Goal: Task Accomplishment & Management: Manage account settings

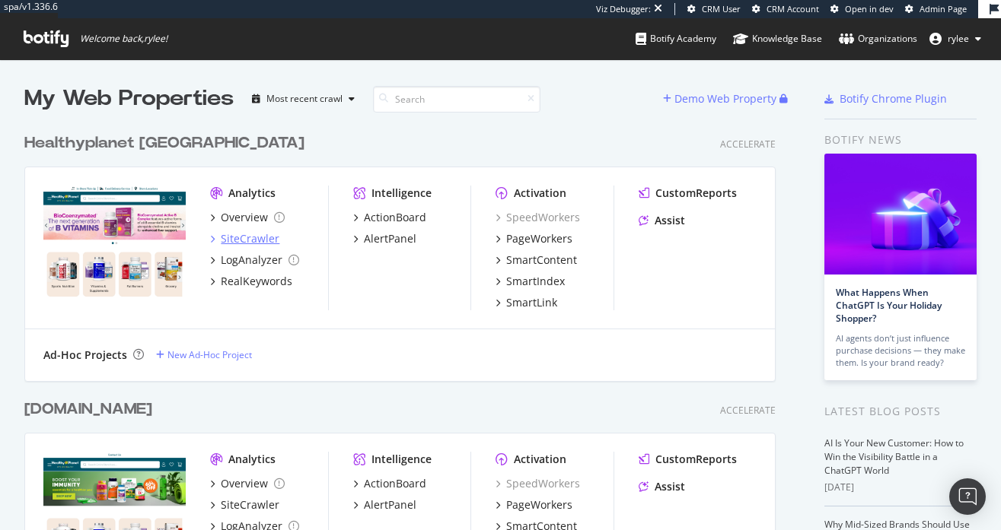
click at [266, 239] on div "SiteCrawler" at bounding box center [250, 238] width 59 height 15
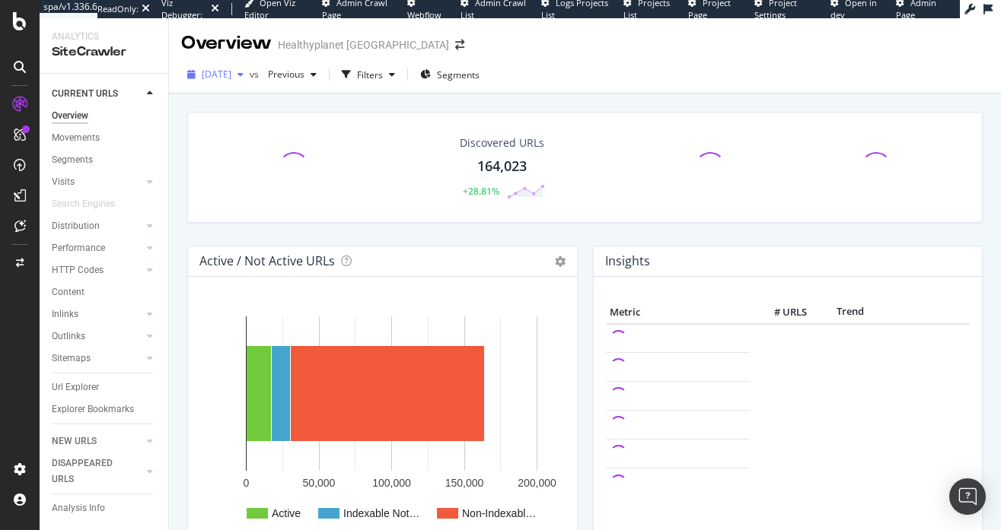
click at [231, 73] on span "2025 Aug. 4th" at bounding box center [217, 74] width 30 height 13
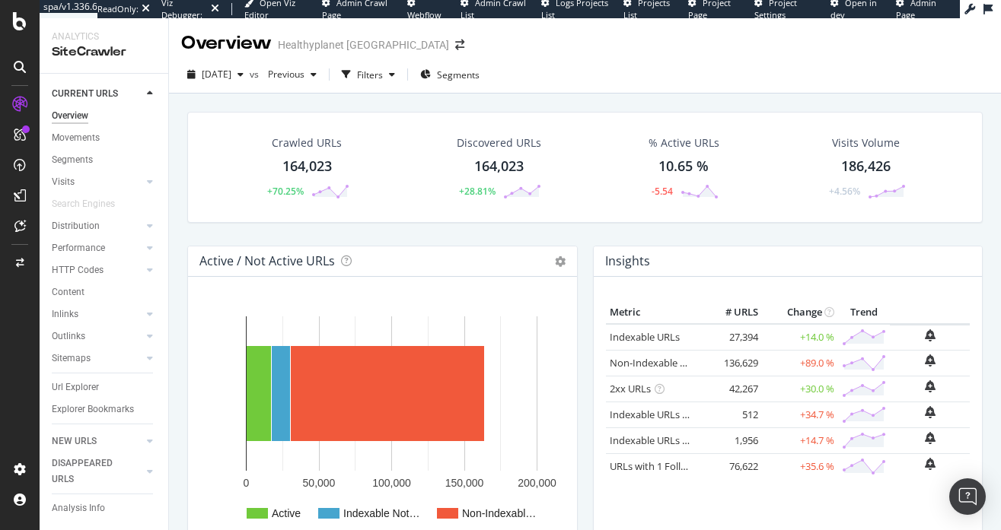
click at [463, 97] on div "Crawled URLs 164,023 +70.25% Discovered URLs 164,023 +28.81% % Active URLs 10.6…" at bounding box center [585, 350] width 832 height 512
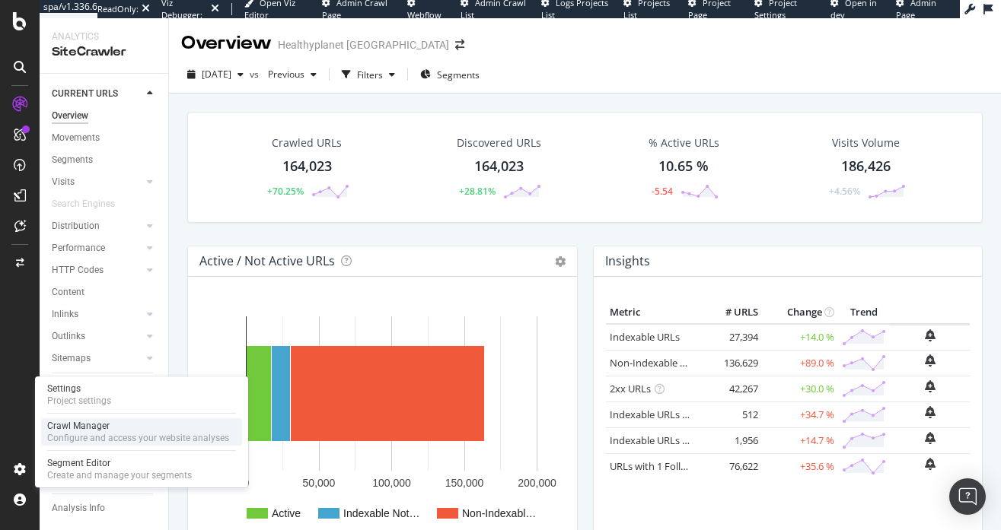
click at [95, 436] on div "Configure and access your website analyses" at bounding box center [138, 438] width 182 height 12
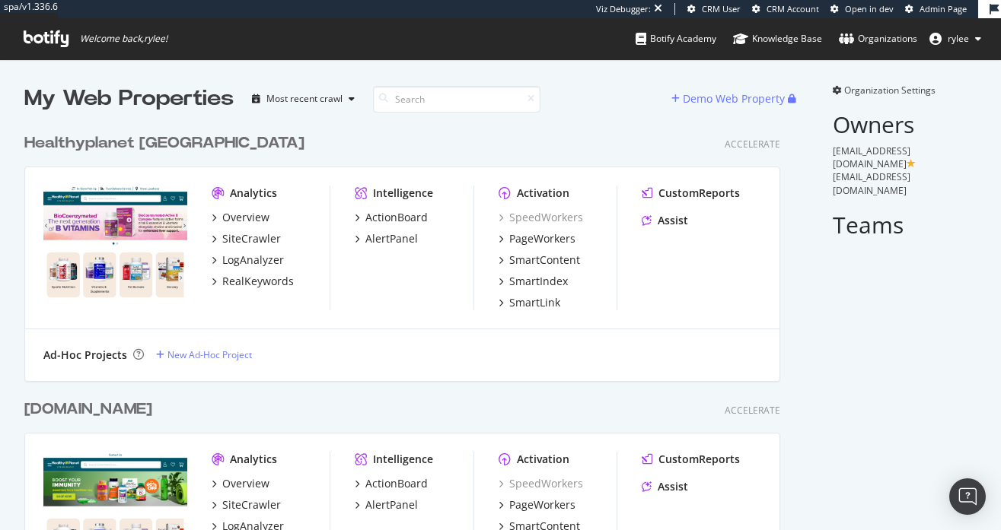
scroll to position [533, 768]
click at [861, 93] on span "Organization Settings" at bounding box center [889, 90] width 91 height 13
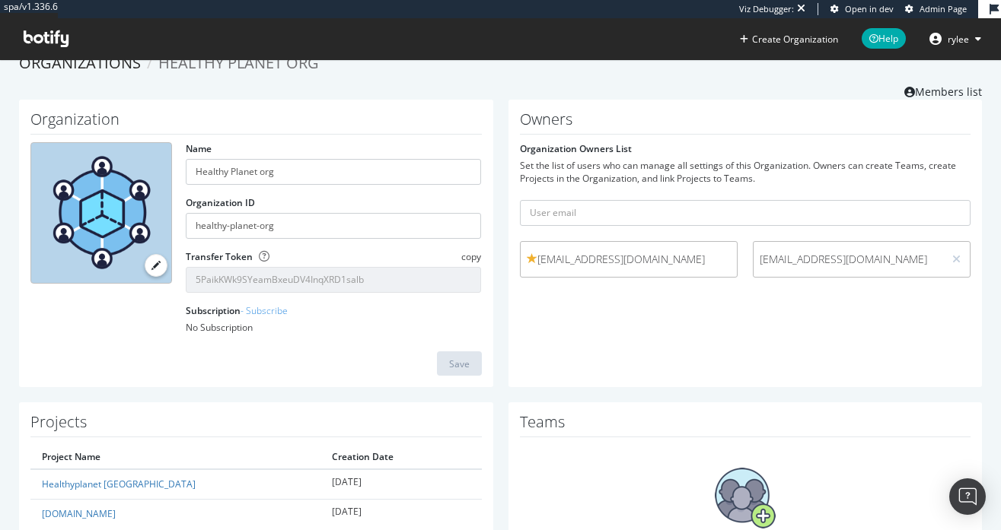
scroll to position [21, 0]
